Goal: Find specific page/section: Find specific page/section

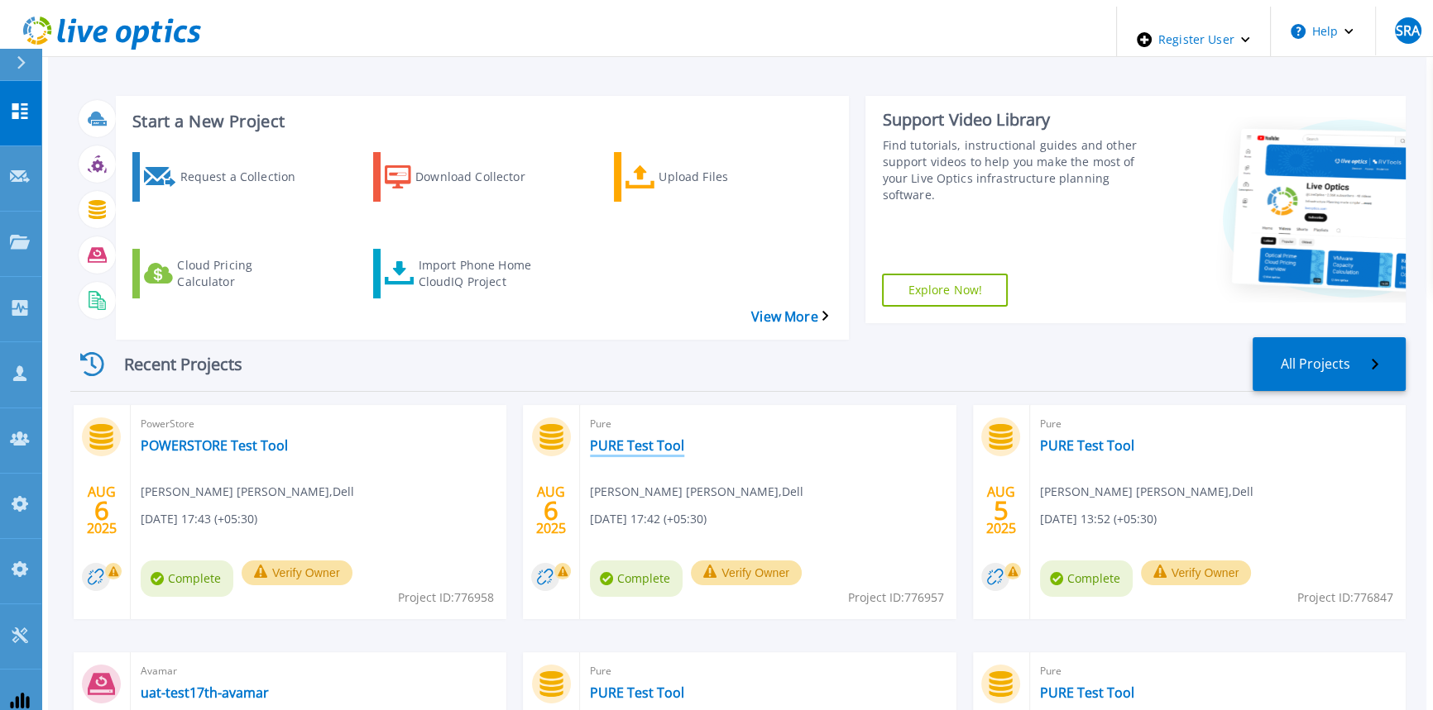
click at [624, 438] on link "PURE Test Tool" at bounding box center [637, 446] width 94 height 17
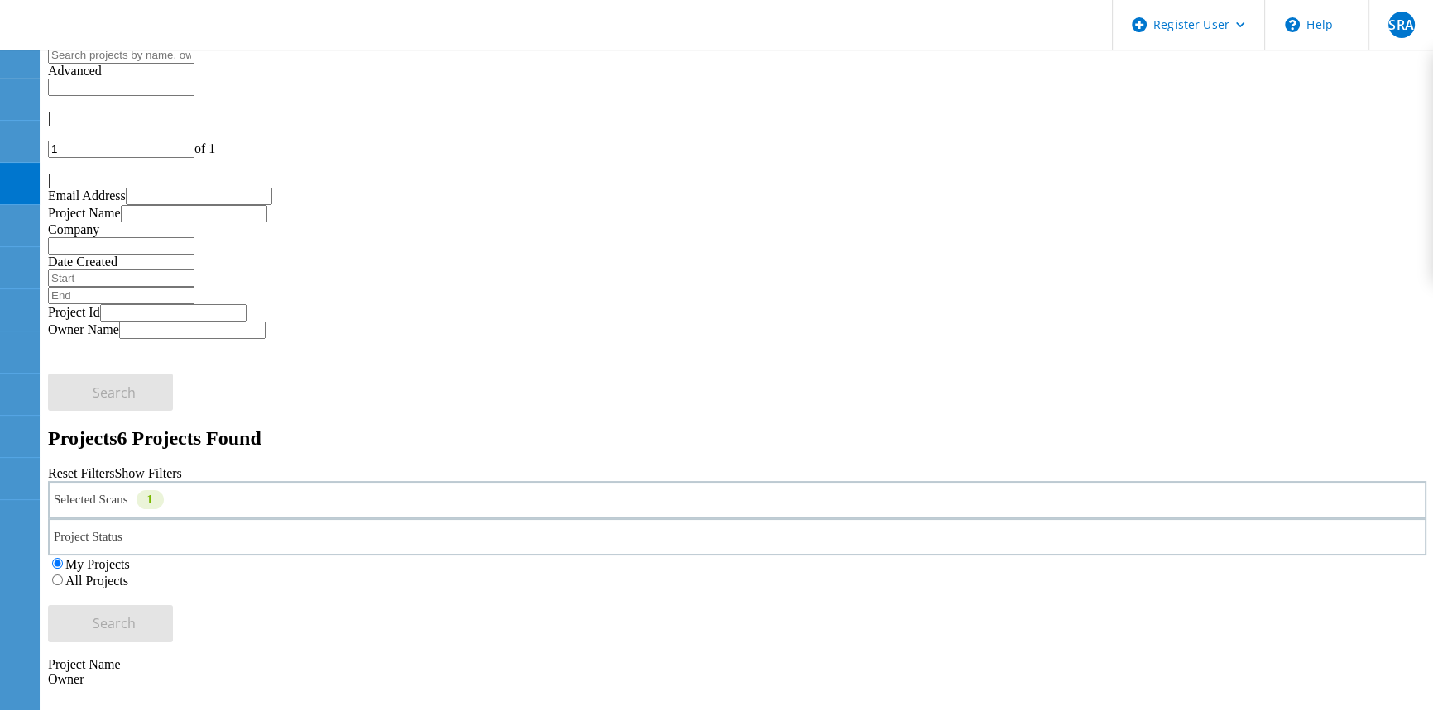
click at [401, 481] on div "Selected Scans 1" at bounding box center [737, 499] width 1378 height 37
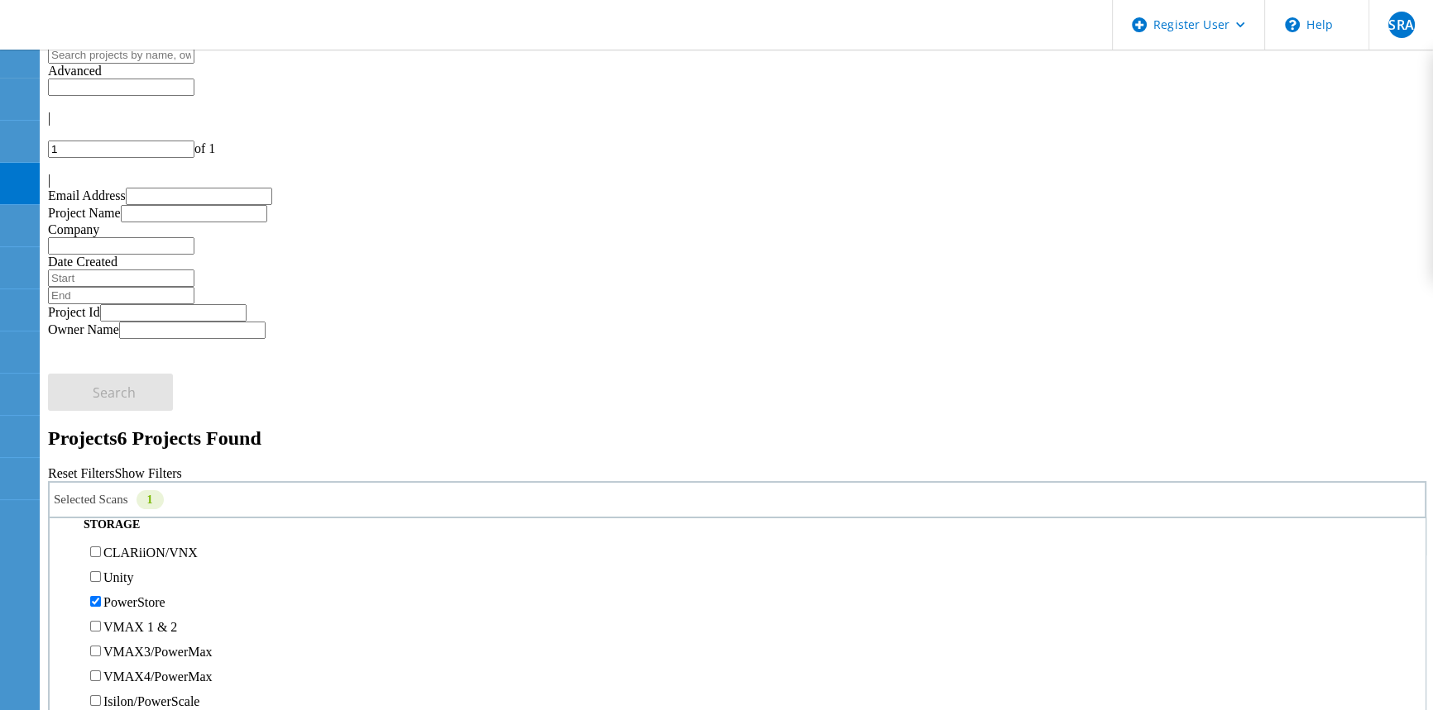
scroll to position [375, 0]
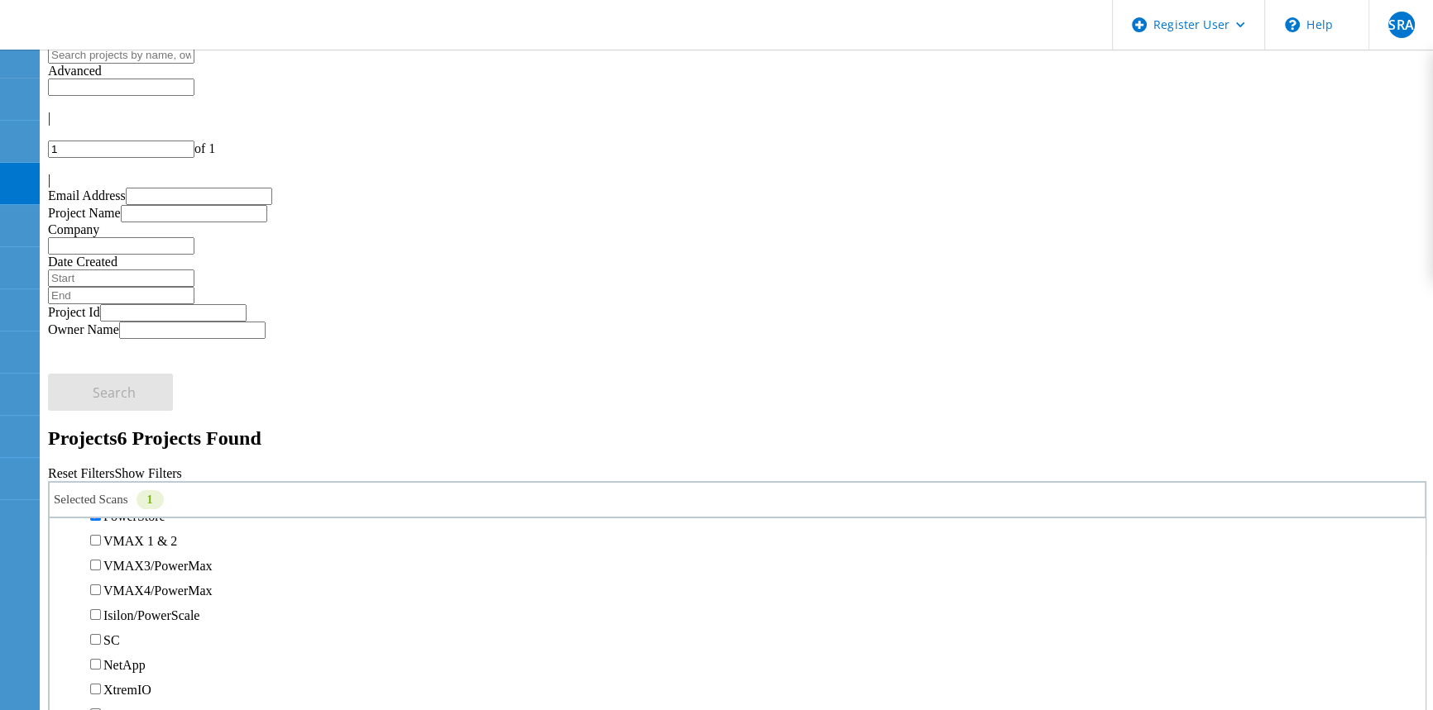
click at [145, 504] on div "PowerStore" at bounding box center [737, 516] width 1358 height 25
click at [140, 509] on label "PowerStore" at bounding box center [134, 516] width 62 height 14
click at [101, 510] on input "PowerStore" at bounding box center [95, 515] width 11 height 11
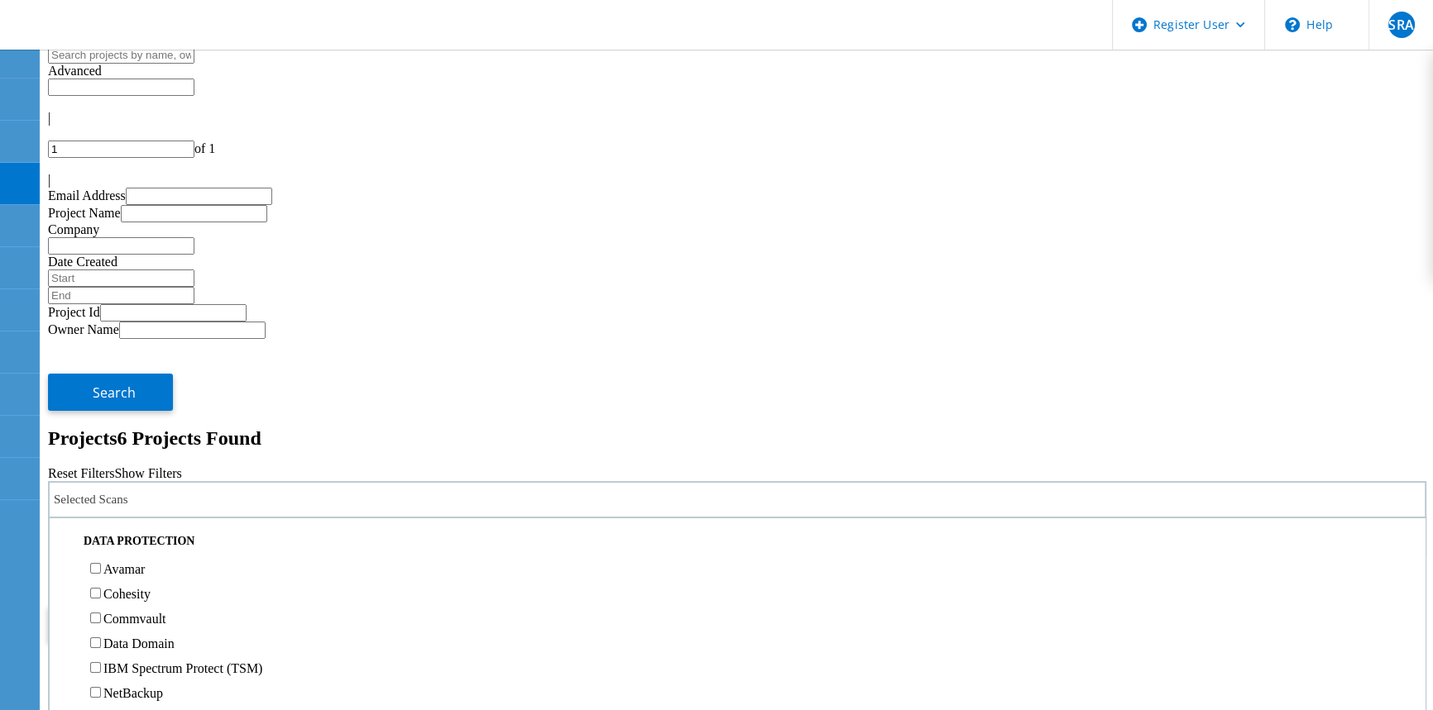
scroll to position [677, 0]
click at [122, 432] on label "Pure" at bounding box center [115, 439] width 24 height 14
click at [101, 433] on input "Pure" at bounding box center [95, 438] width 11 height 11
click at [128, 574] on label "All Projects" at bounding box center [96, 581] width 63 height 14
click at [63, 575] on input "All Projects" at bounding box center [57, 580] width 11 height 11
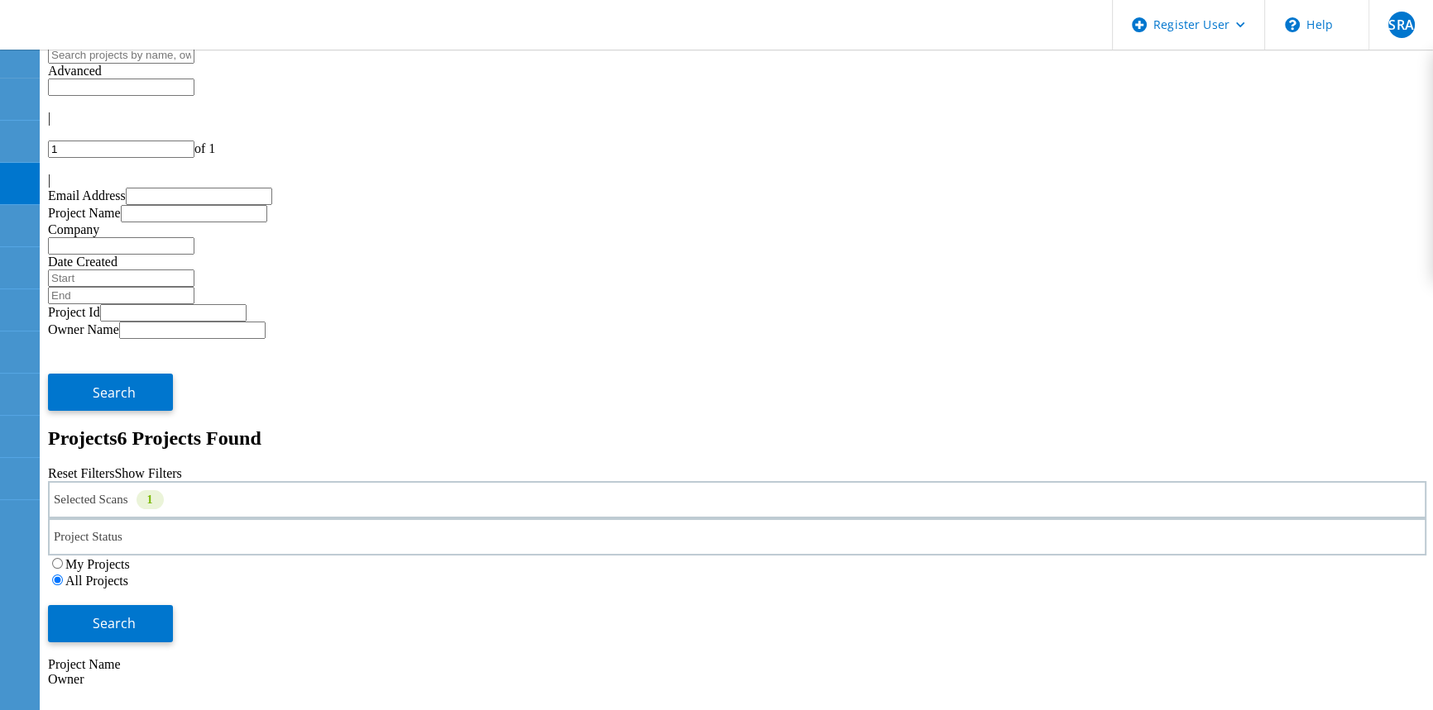
click at [1327, 589] on div "Search" at bounding box center [737, 616] width 1378 height 54
click at [173, 605] on button "Search" at bounding box center [110, 623] width 125 height 37
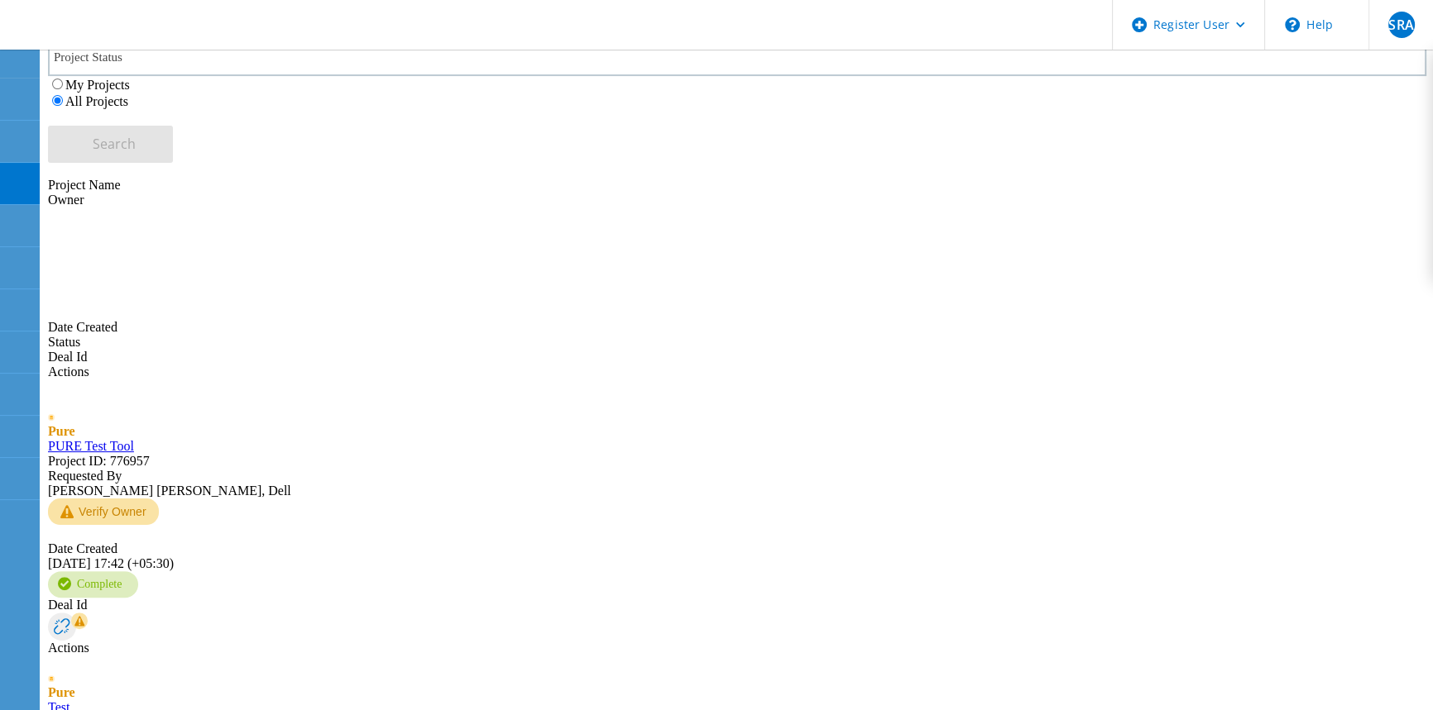
scroll to position [601, 0]
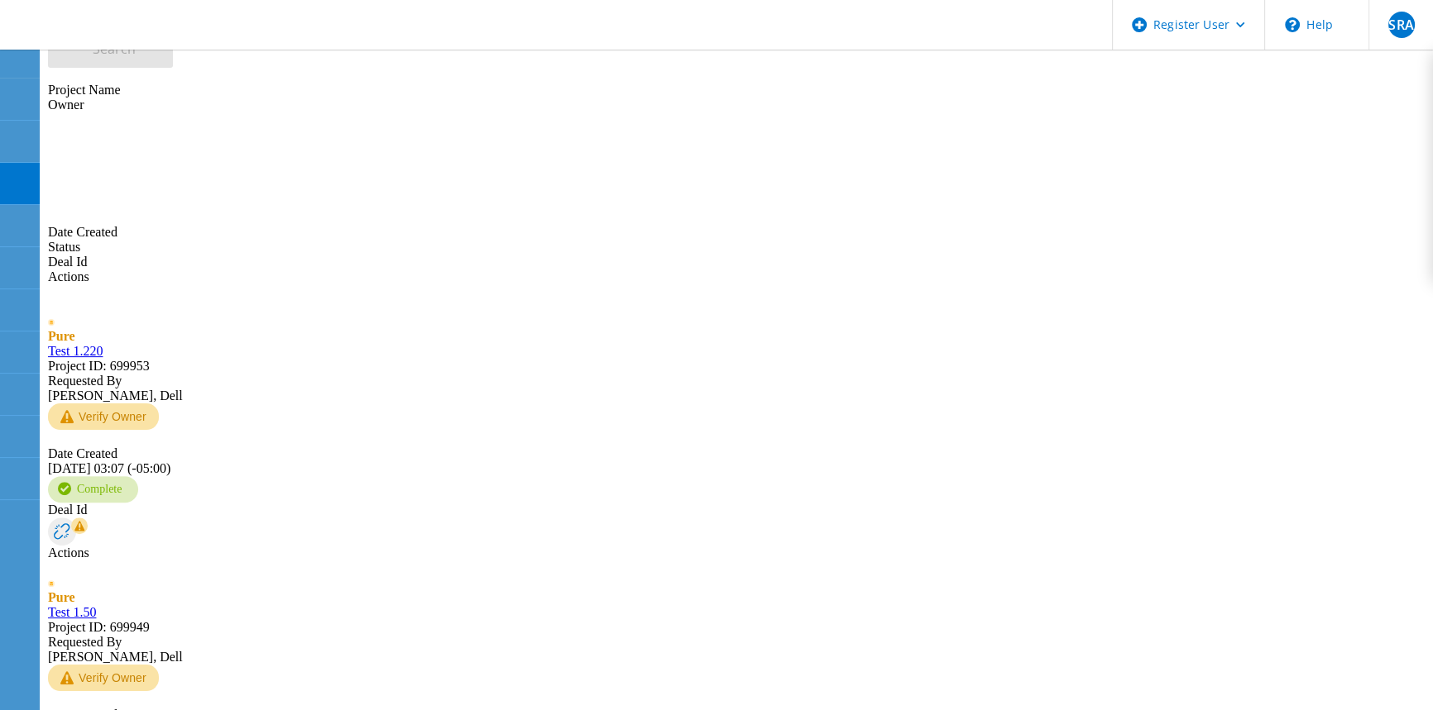
scroll to position [601, 0]
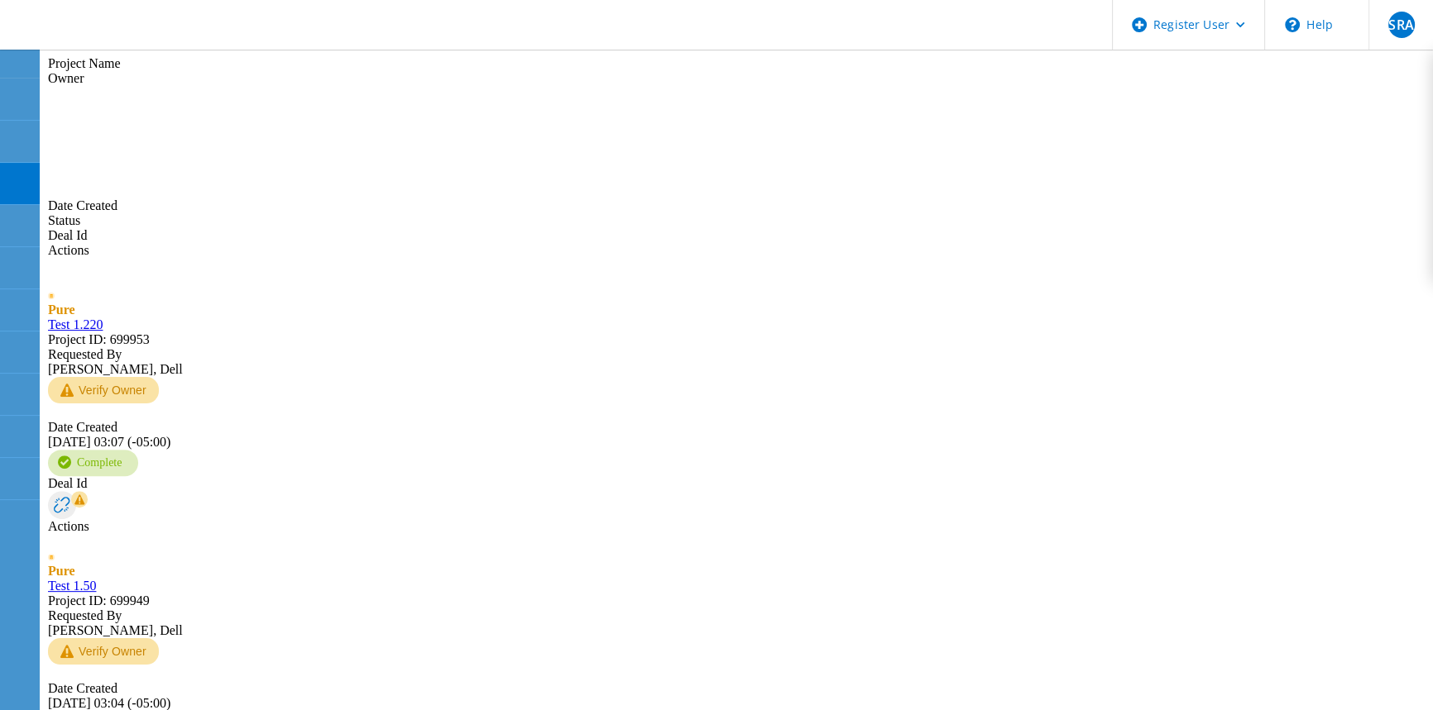
type input "5"
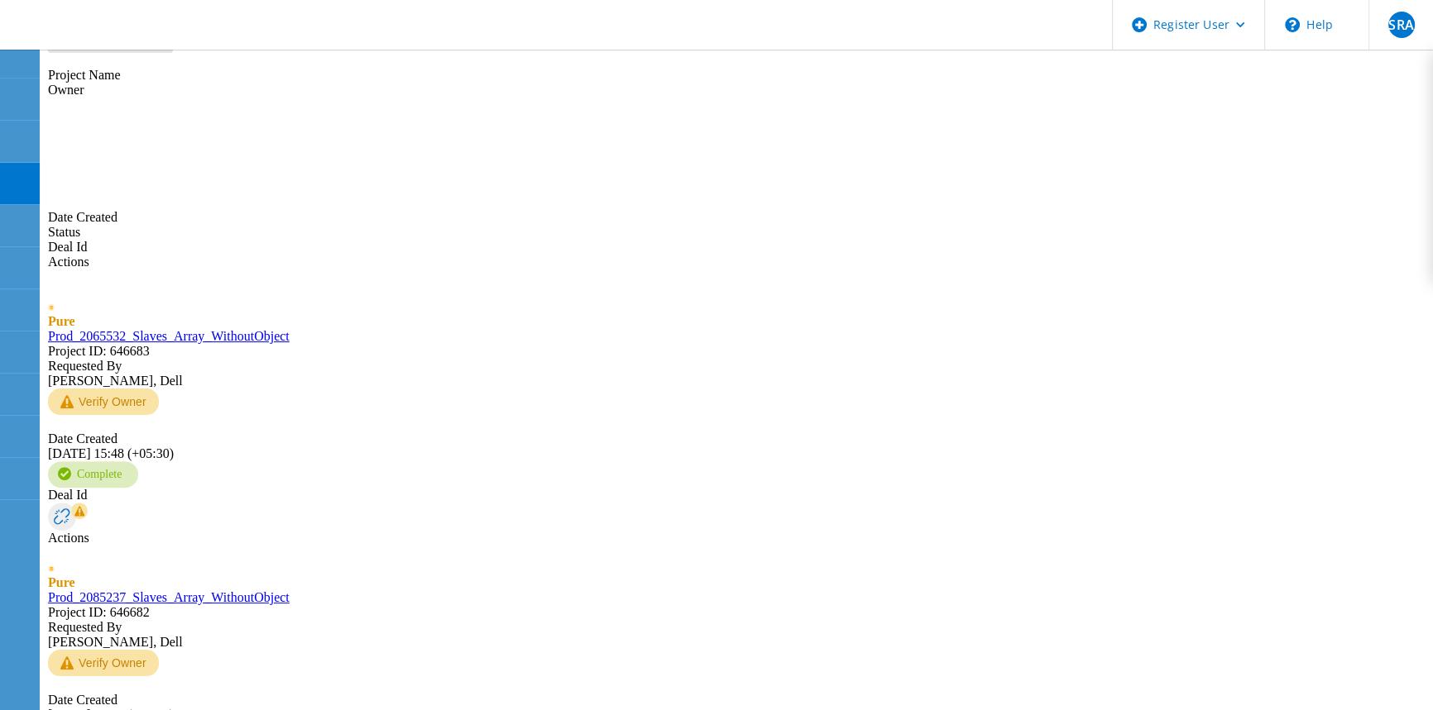
drag, startPoint x: 222, startPoint y: 567, endPoint x: 294, endPoint y: 384, distance: 196.4
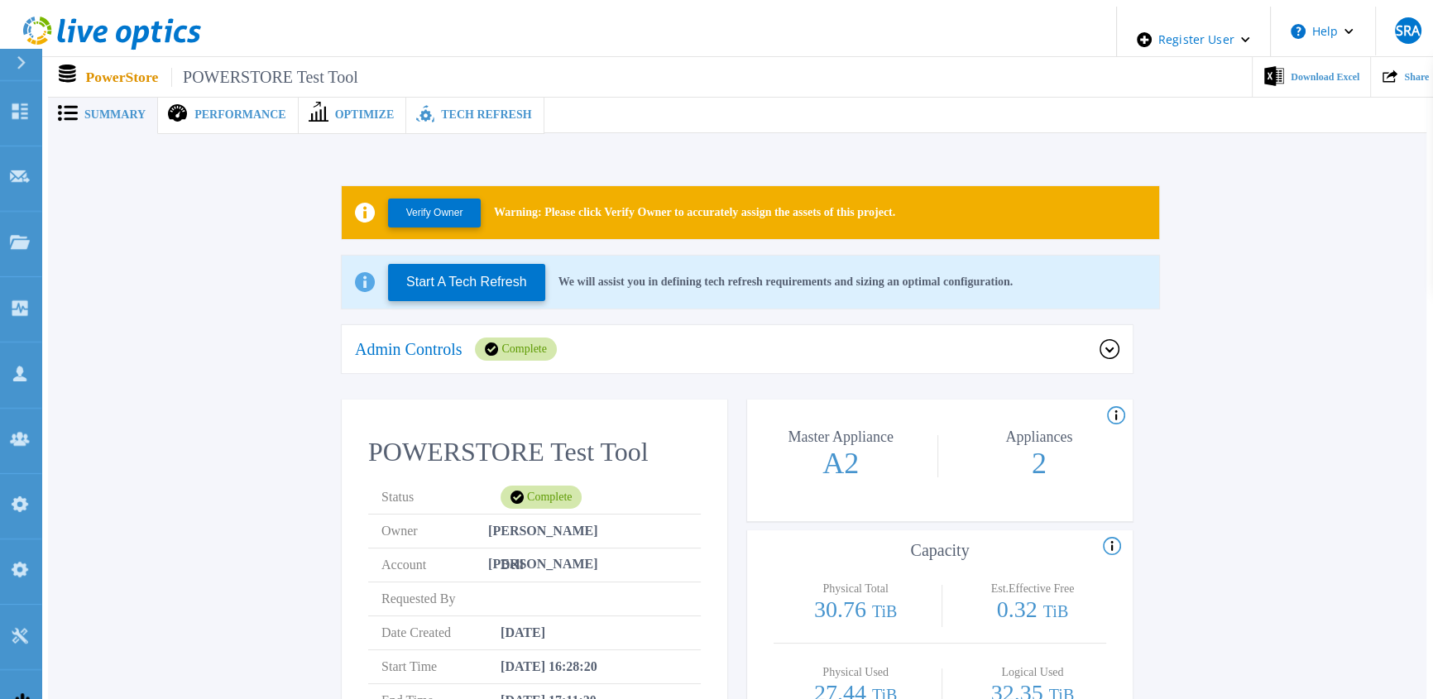
click at [441, 109] on span "Tech Refresh" at bounding box center [486, 115] width 90 height 12
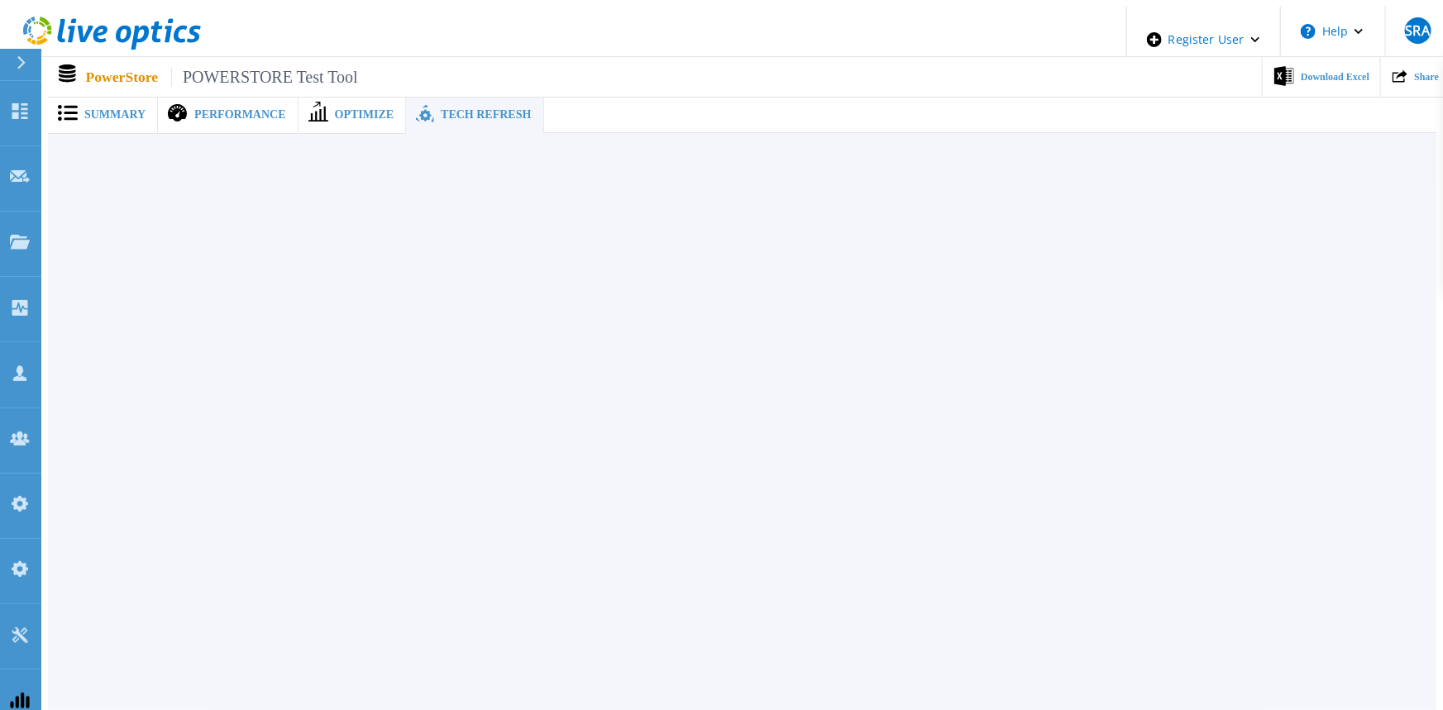
click at [108, 114] on span "Summary" at bounding box center [114, 115] width 61 height 12
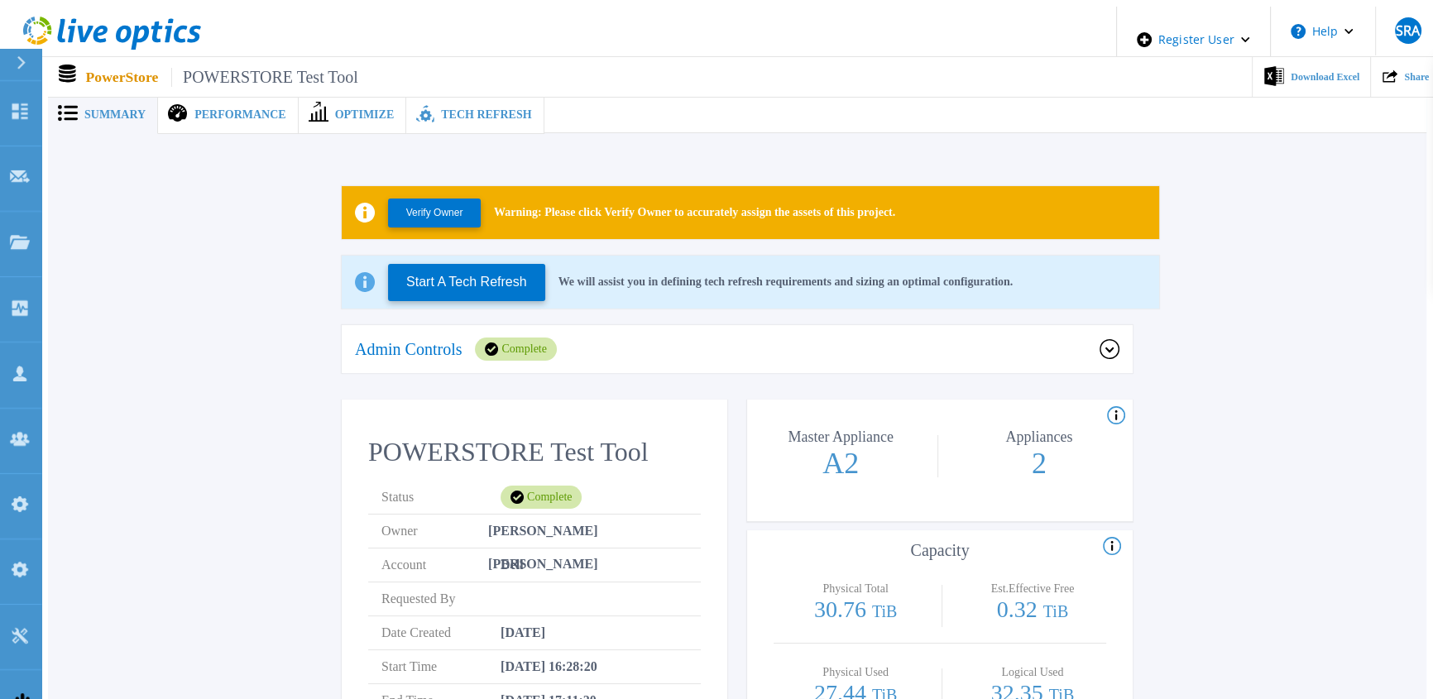
click at [430, 115] on div "Tech Refresh" at bounding box center [474, 115] width 137 height 38
